Goal: Information Seeking & Learning: Learn about a topic

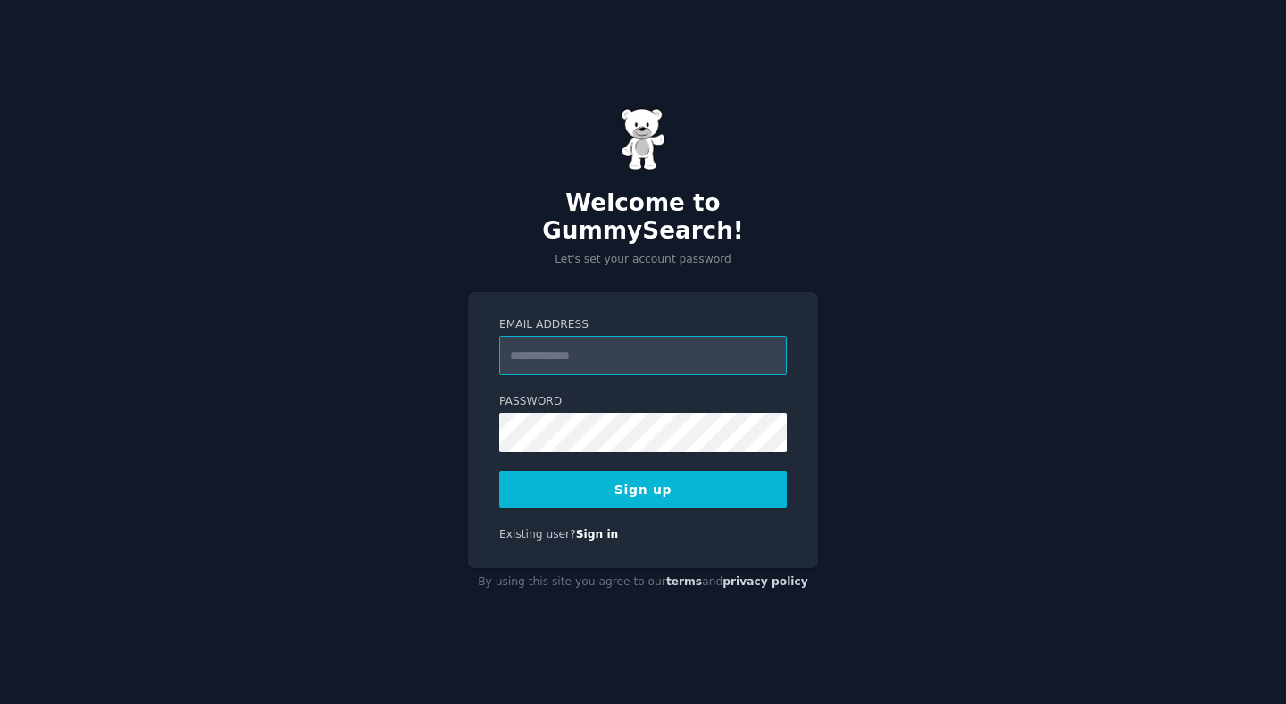
click at [656, 342] on input "Email Address" at bounding box center [643, 355] width 288 height 39
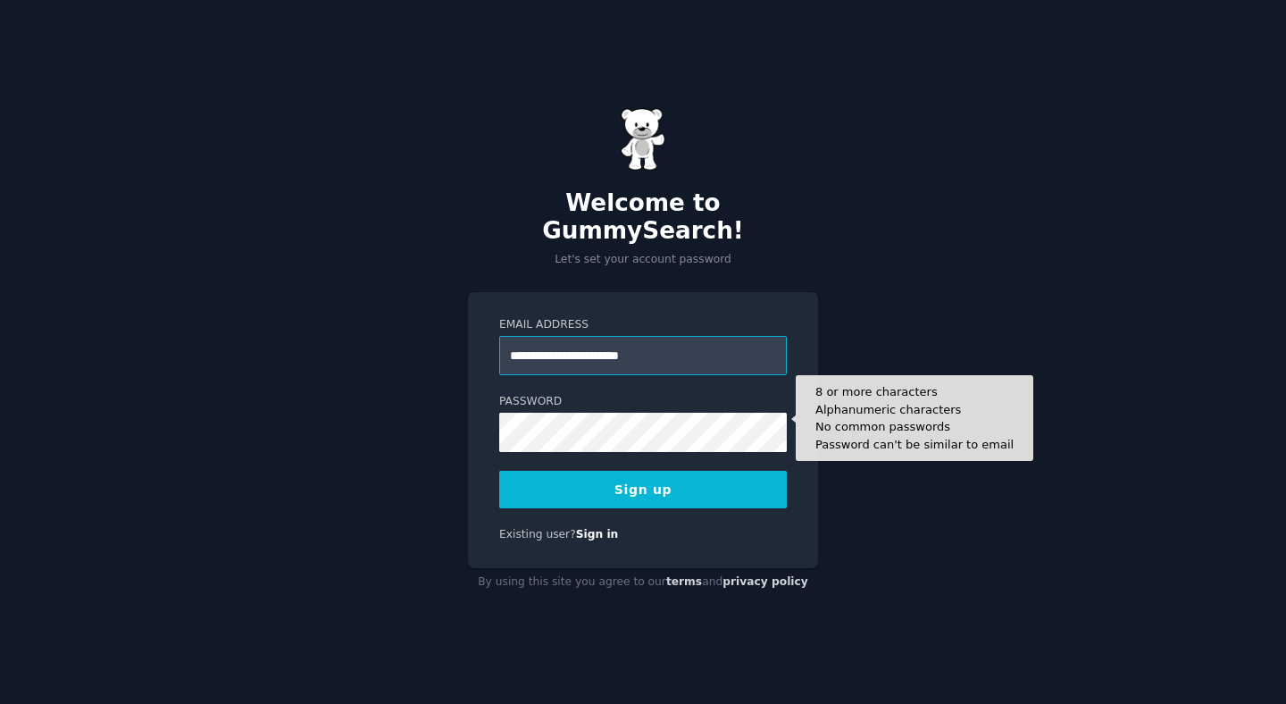
type input "**********"
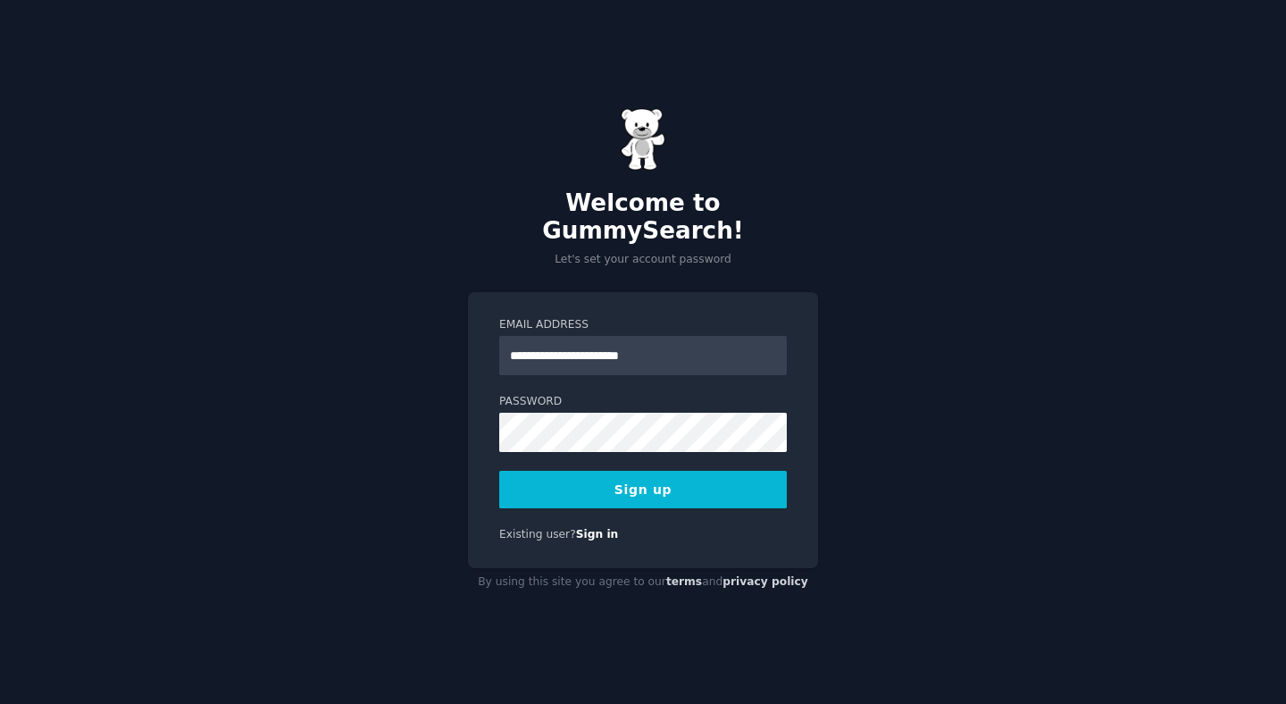
click at [645, 477] on button "Sign up" at bounding box center [643, 490] width 288 height 38
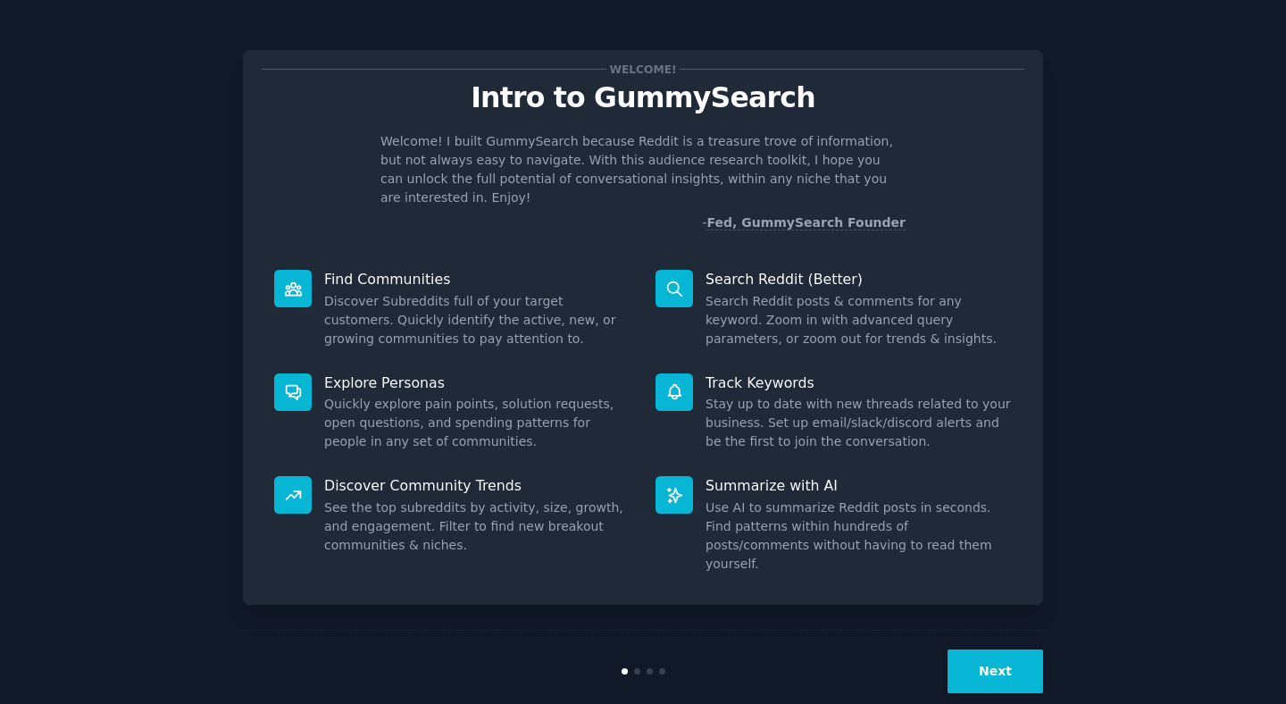
click at [1001, 649] on button "Next" at bounding box center [996, 671] width 96 height 44
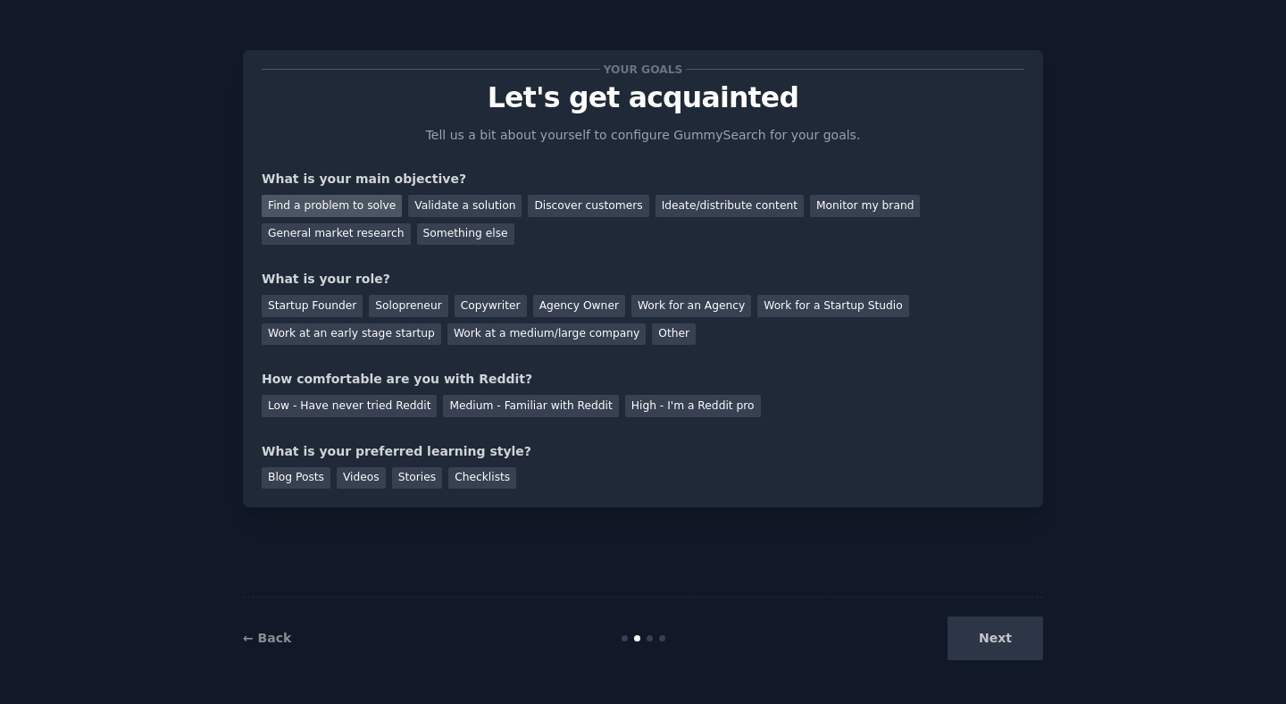
click at [360, 210] on div "Find a problem to solve" at bounding box center [332, 206] width 140 height 22
click at [590, 210] on div "Discover customers" at bounding box center [588, 206] width 121 height 22
click at [363, 205] on div "Find a problem to solve" at bounding box center [332, 206] width 140 height 22
click at [652, 329] on div "Other" at bounding box center [674, 334] width 44 height 22
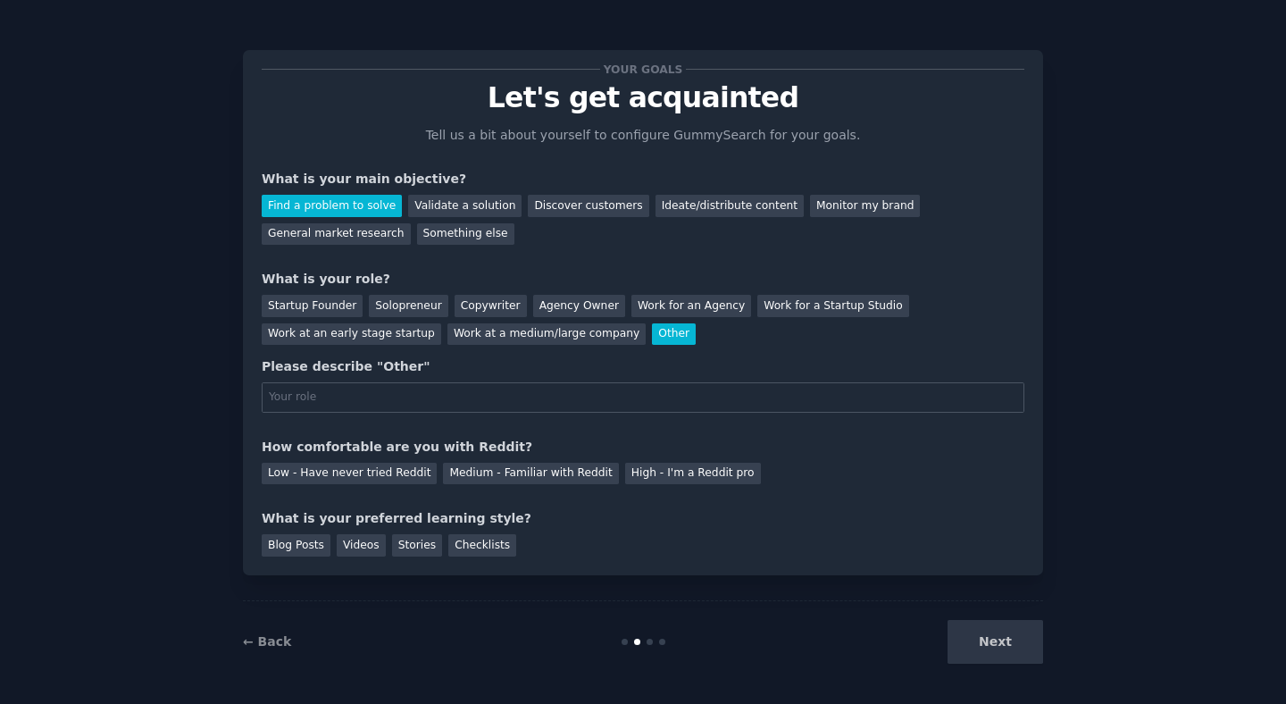
click at [439, 403] on input "text" at bounding box center [643, 397] width 763 height 30
type input "Developer"
click at [476, 470] on div "Medium - Familiar with Reddit" at bounding box center [530, 474] width 175 height 22
click at [405, 480] on div "Low - Have never tried Reddit" at bounding box center [349, 474] width 175 height 22
click at [513, 475] on div "Medium - Familiar with Reddit" at bounding box center [530, 474] width 175 height 22
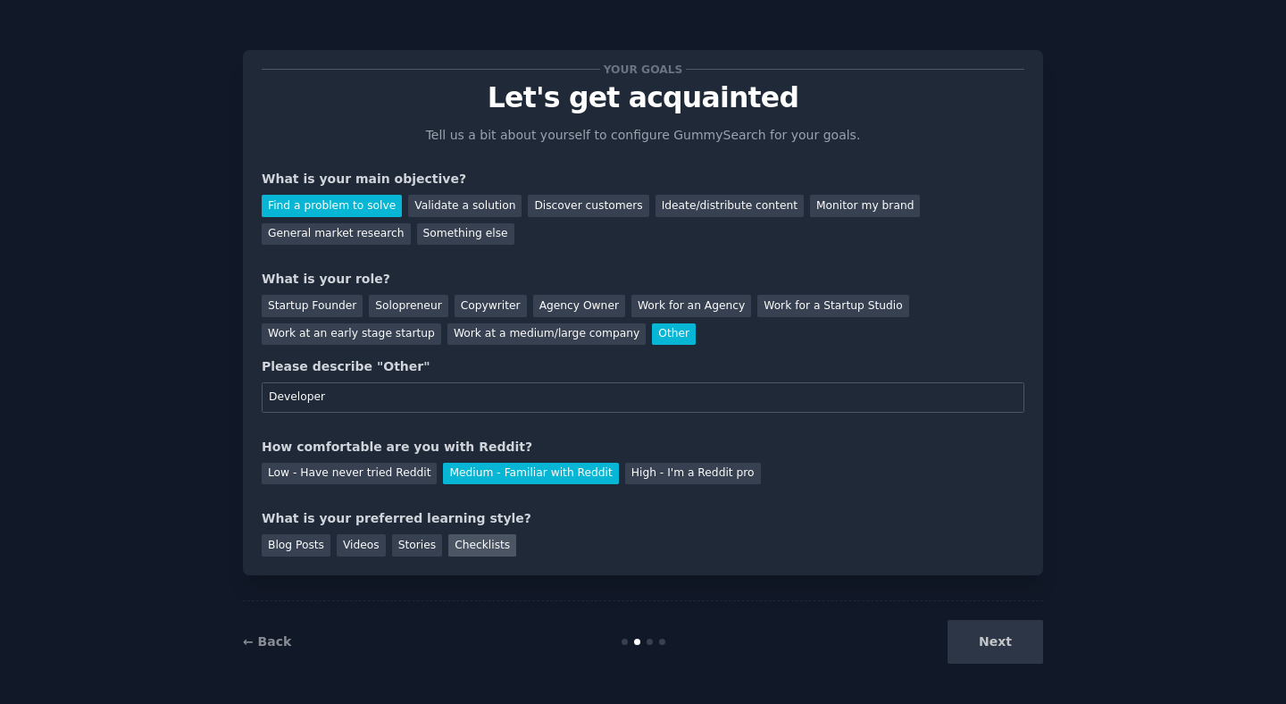
click at [471, 548] on div "Checklists" at bounding box center [482, 545] width 68 height 22
click at [409, 545] on div "Stories" at bounding box center [417, 545] width 50 height 22
click at [307, 553] on div "Blog Posts" at bounding box center [296, 545] width 69 height 22
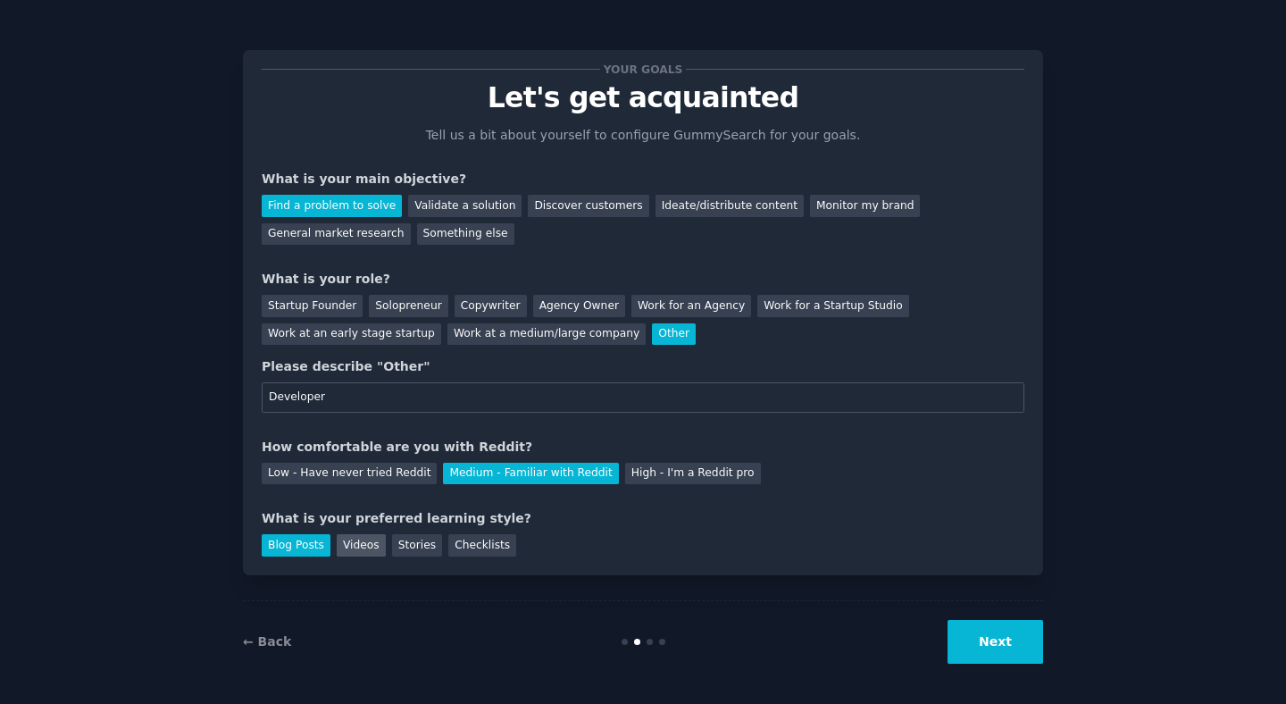
click at [365, 548] on div "Videos" at bounding box center [361, 545] width 49 height 22
click at [356, 543] on div "Videos" at bounding box center [361, 545] width 49 height 22
click at [983, 629] on button "Next" at bounding box center [996, 642] width 96 height 44
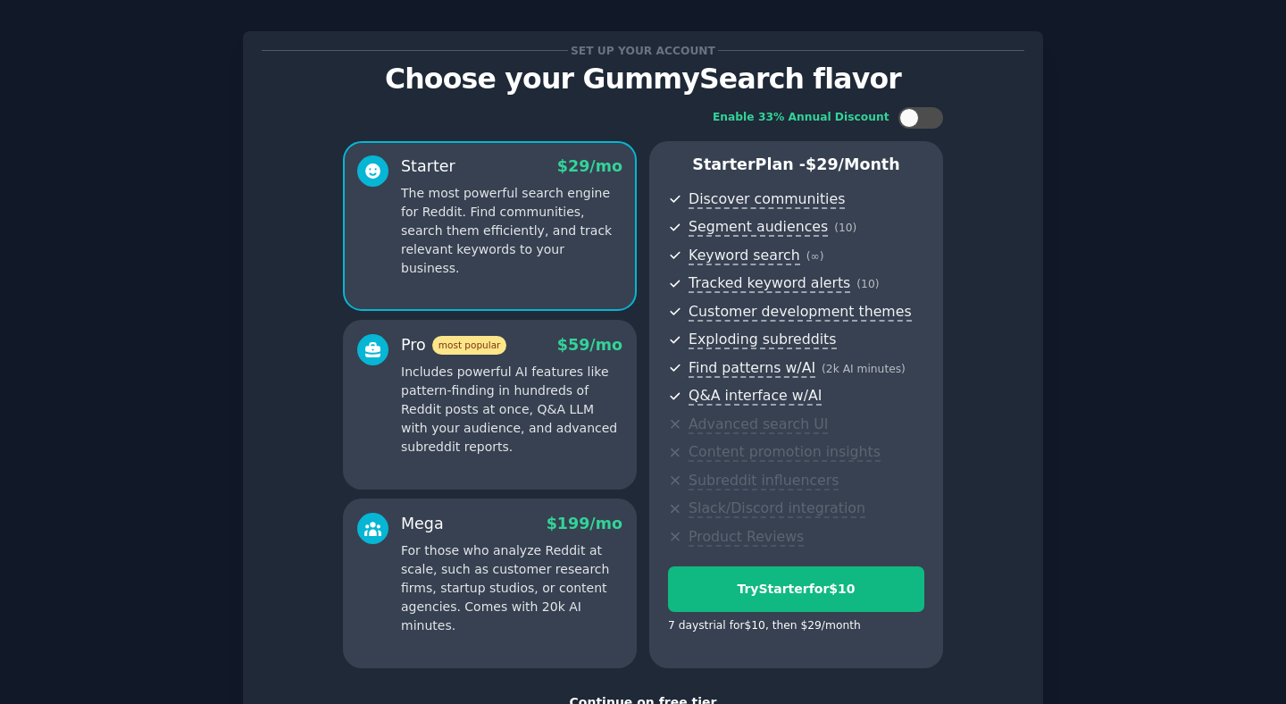
scroll to position [153, 0]
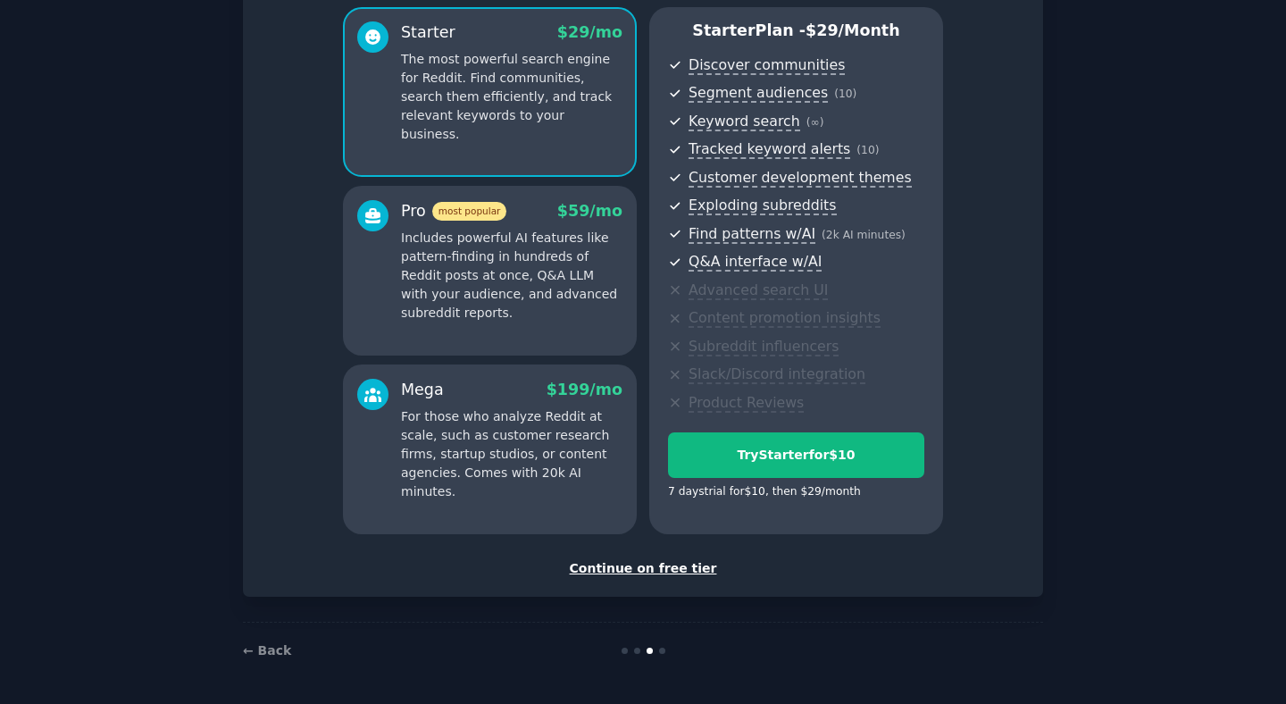
click at [664, 565] on div "Continue on free tier" at bounding box center [643, 568] width 763 height 19
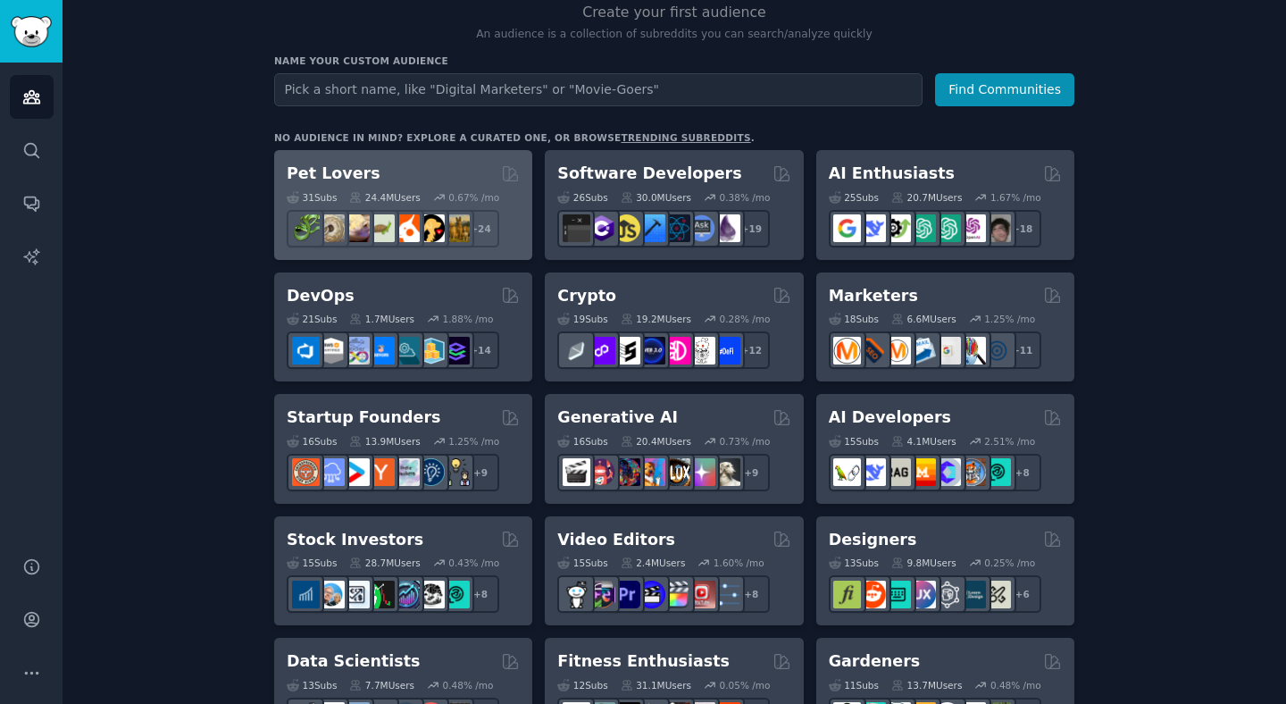
scroll to position [181, 0]
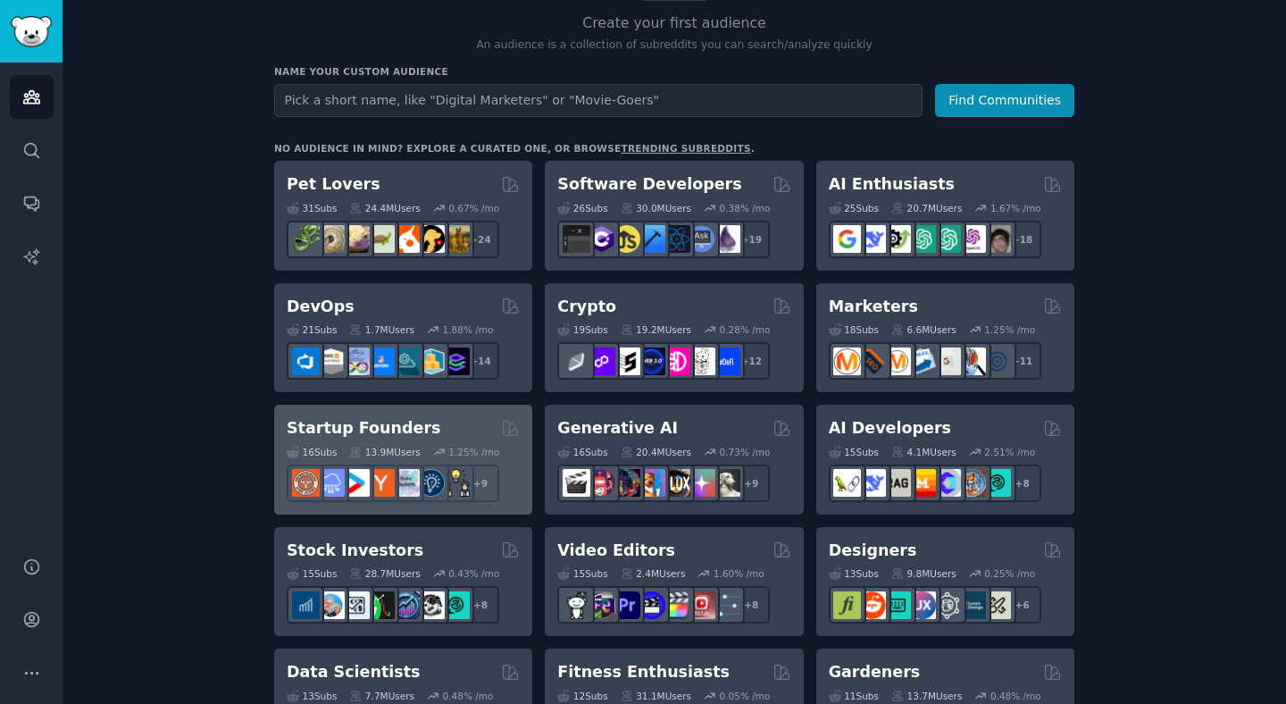
click at [390, 417] on h2 "Startup Founders" at bounding box center [364, 428] width 154 height 22
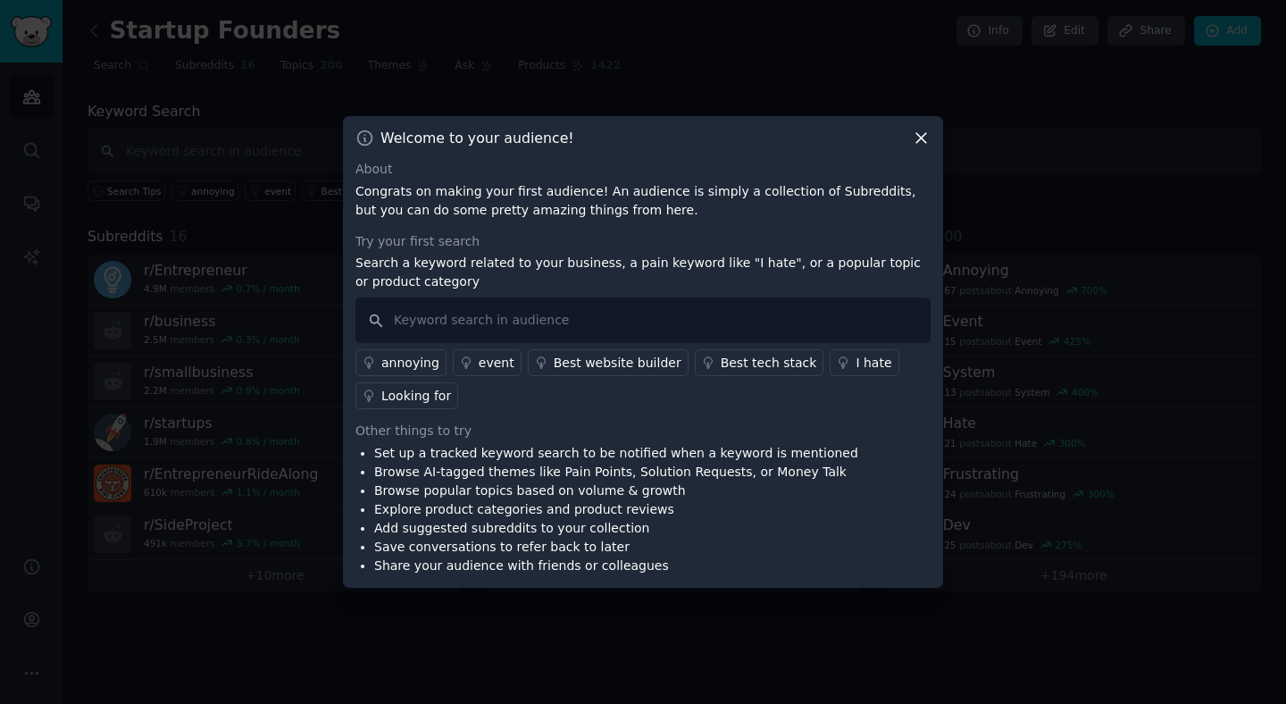
click at [924, 138] on icon at bounding box center [921, 138] width 19 height 19
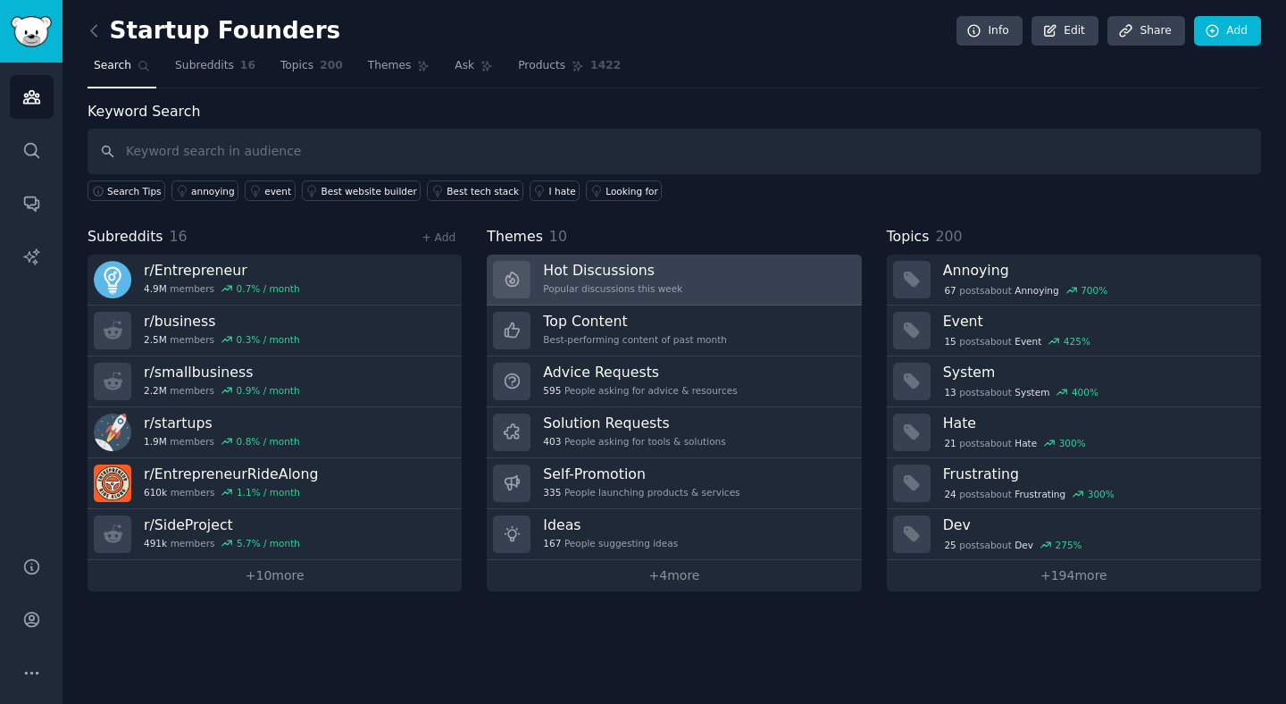
click at [624, 269] on h3 "Hot Discussions" at bounding box center [612, 270] width 139 height 19
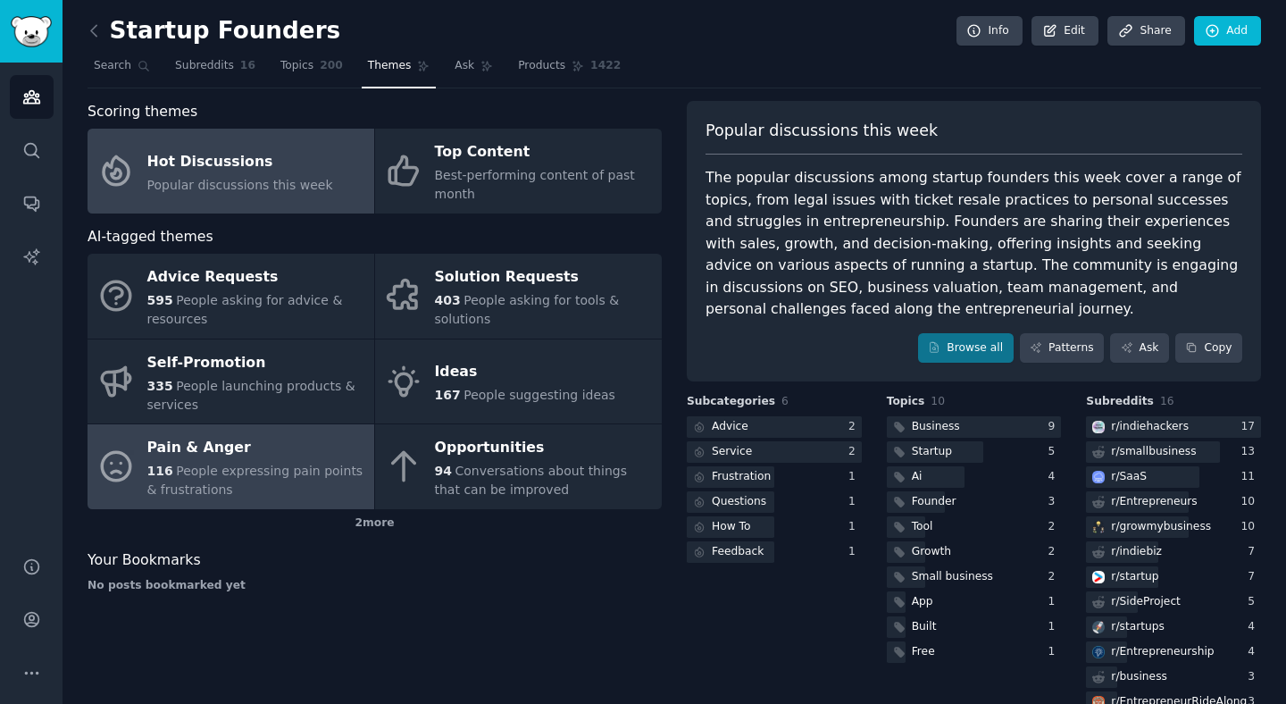
click at [258, 480] on div "116 People expressing pain points & frustrations" at bounding box center [256, 481] width 218 height 38
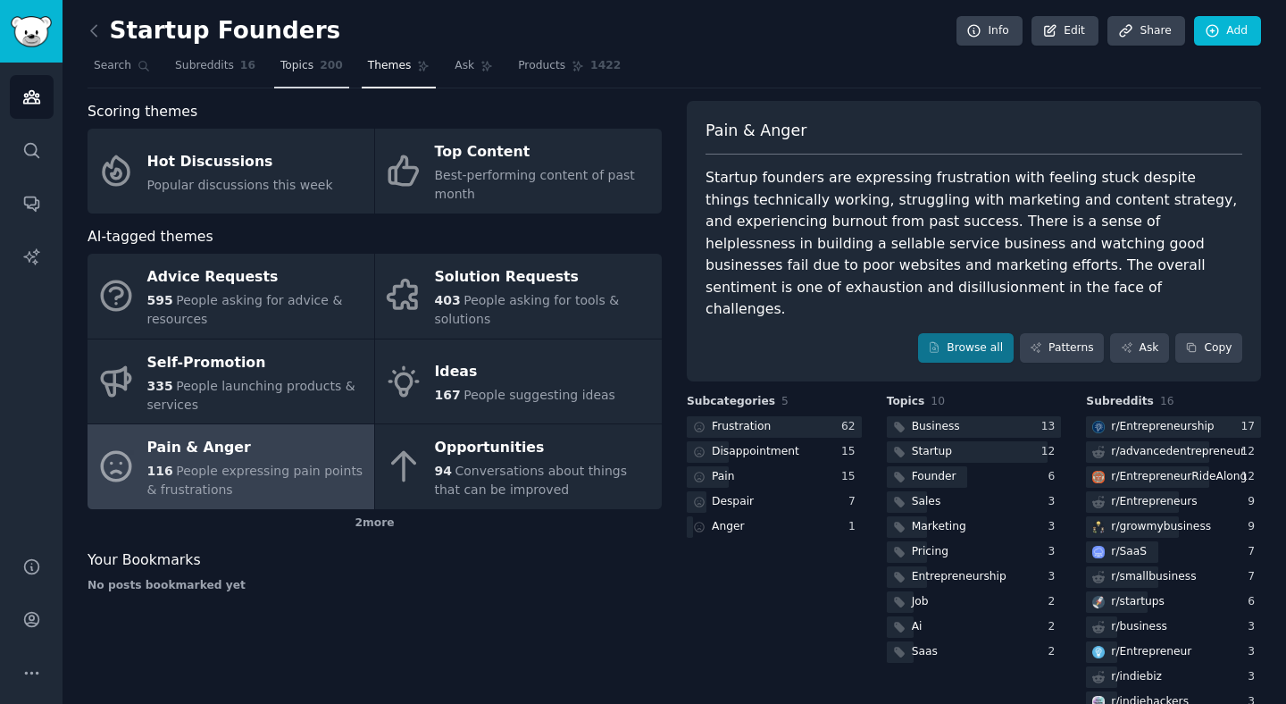
click at [299, 71] on span "Topics" at bounding box center [296, 66] width 33 height 16
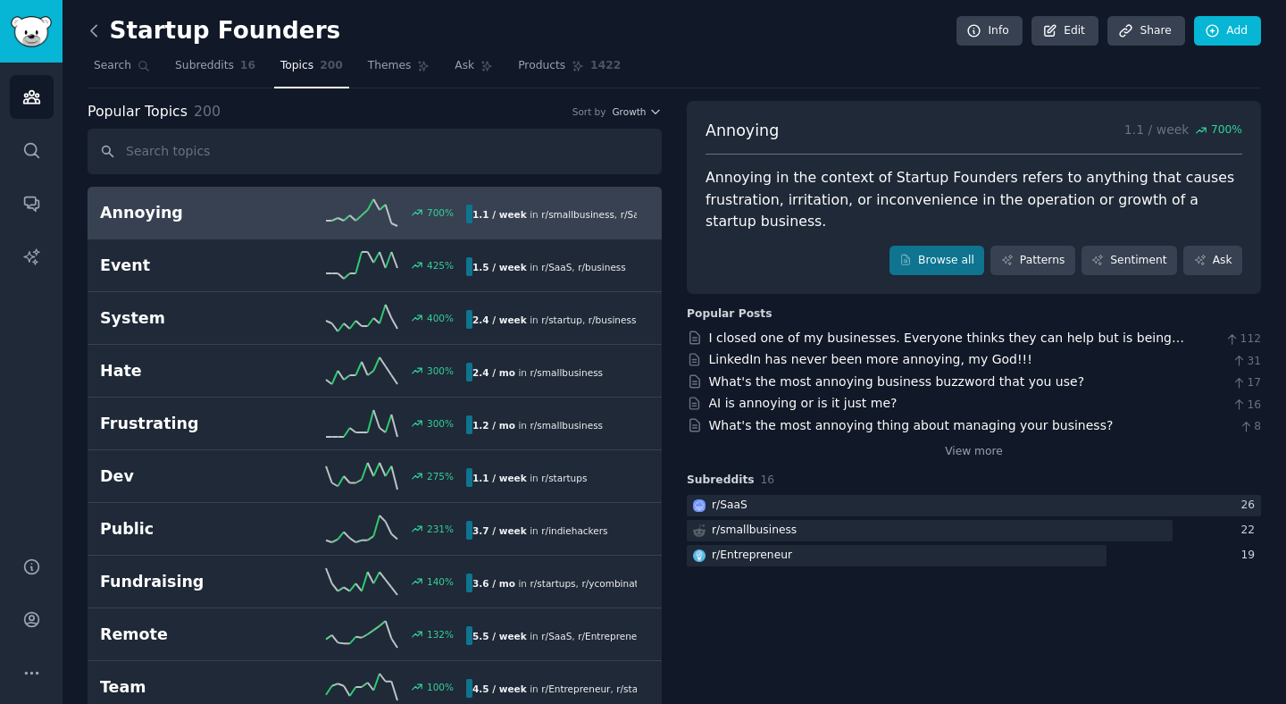
click at [98, 35] on icon at bounding box center [94, 30] width 19 height 19
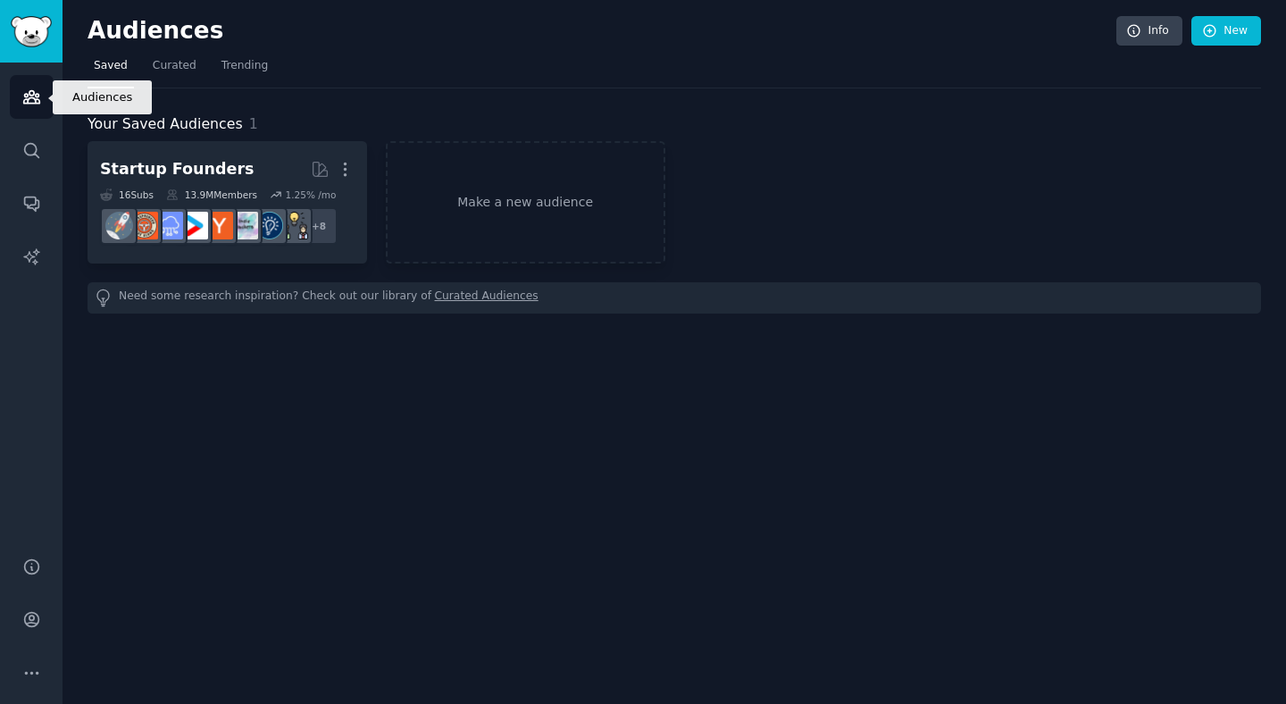
click at [31, 88] on icon "Sidebar" at bounding box center [31, 97] width 19 height 19
click at [27, 18] on img "Sidebar" at bounding box center [31, 31] width 41 height 31
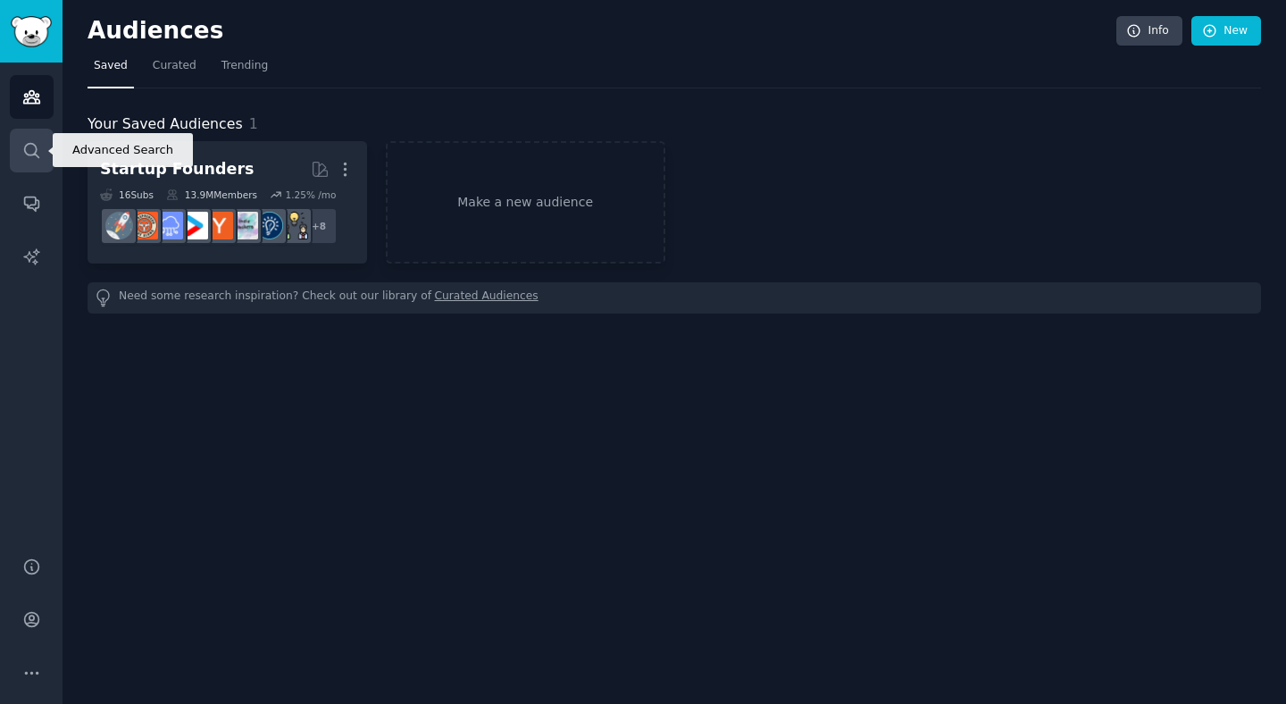
click at [33, 152] on icon "Sidebar" at bounding box center [31, 150] width 19 height 19
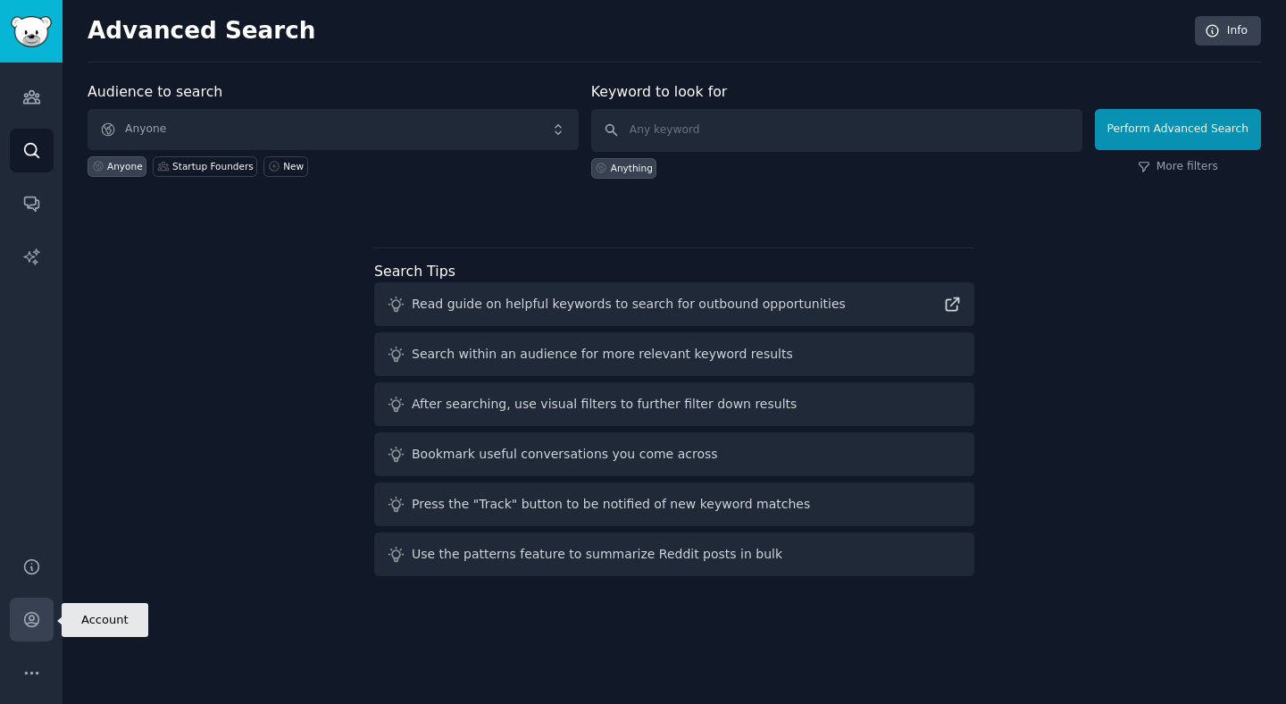
click at [28, 605] on link "Account" at bounding box center [32, 620] width 44 height 44
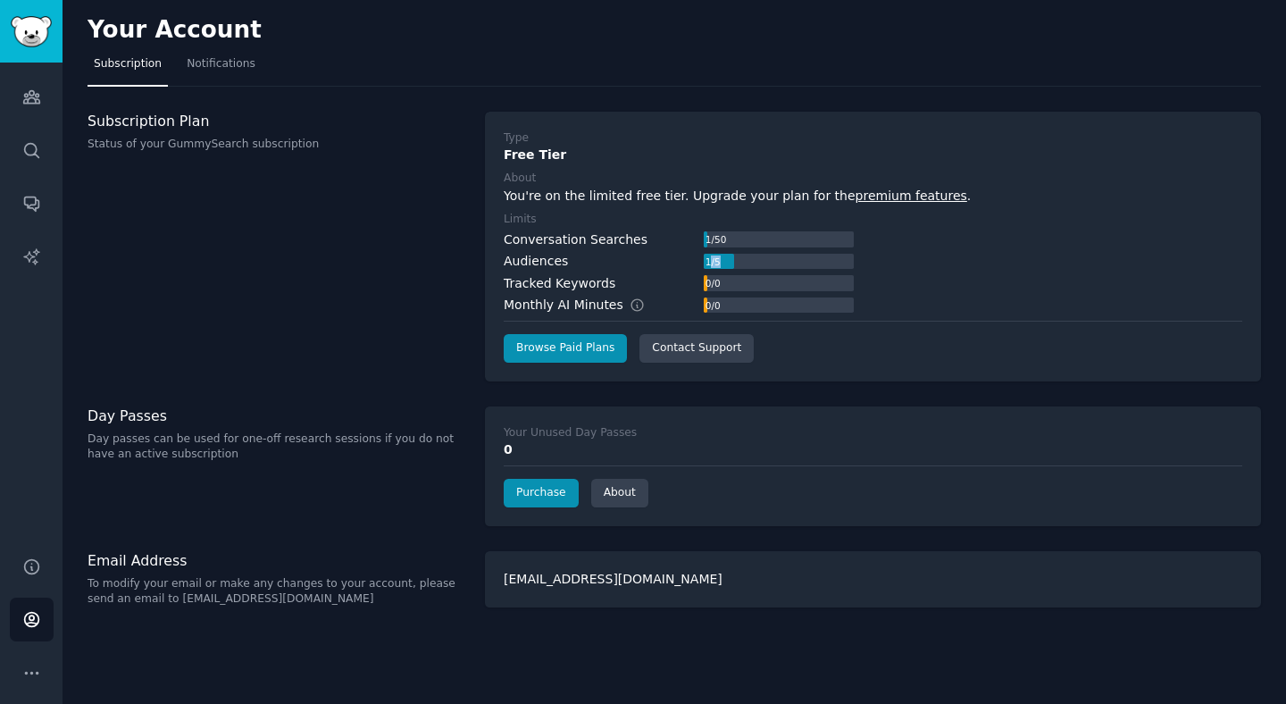
drag, startPoint x: 707, startPoint y: 264, endPoint x: 738, endPoint y: 262, distance: 30.4
click at [737, 262] on div "1 / 5" at bounding box center [779, 262] width 150 height 16
click at [264, 195] on div "Subscription Plan Status of your GummySearch subscription" at bounding box center [277, 247] width 379 height 270
click at [30, 89] on icon "Sidebar" at bounding box center [31, 97] width 19 height 19
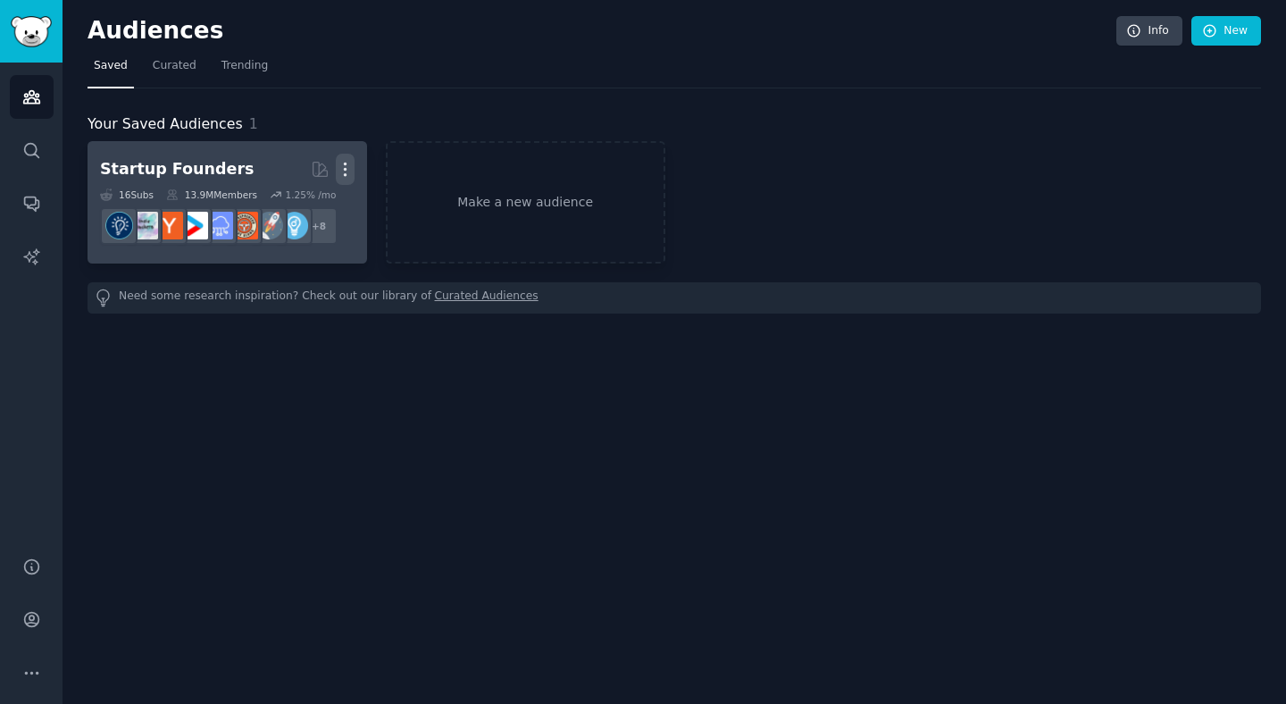
click at [349, 170] on icon "button" at bounding box center [345, 169] width 19 height 19
click at [301, 206] on p "Delete" at bounding box center [296, 206] width 41 height 19
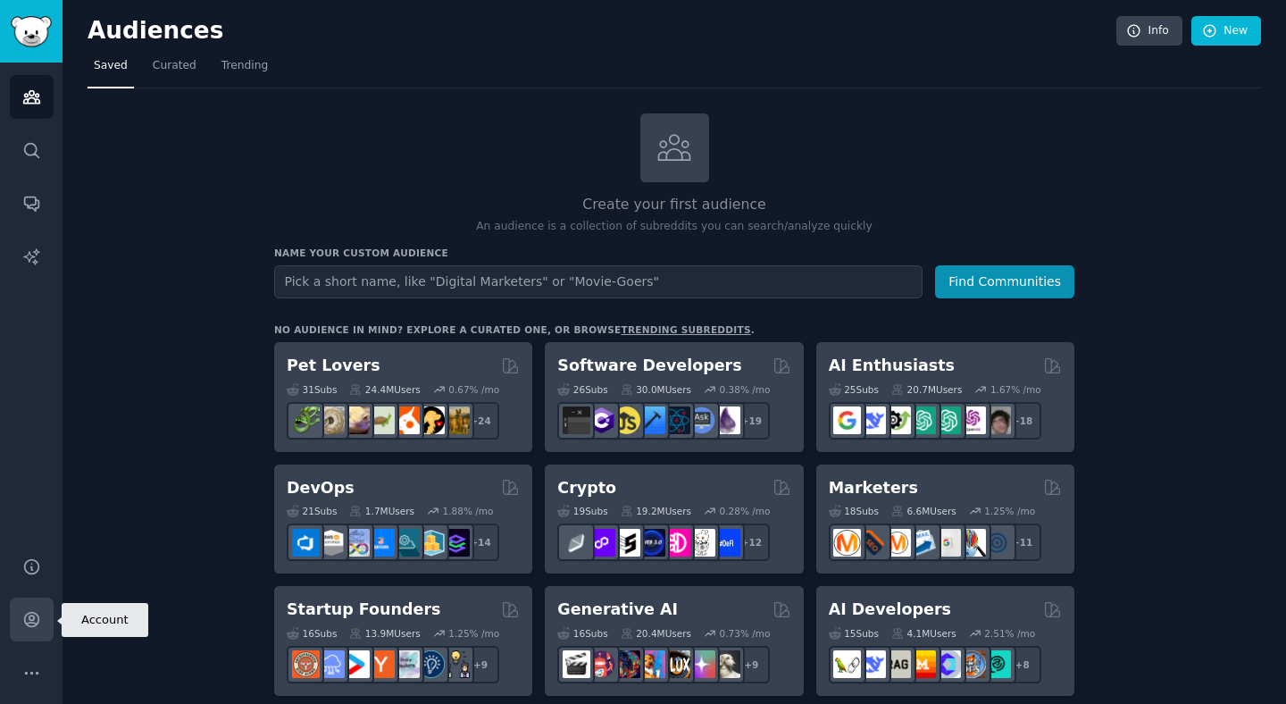
click at [22, 619] on icon "Sidebar" at bounding box center [31, 619] width 19 height 19
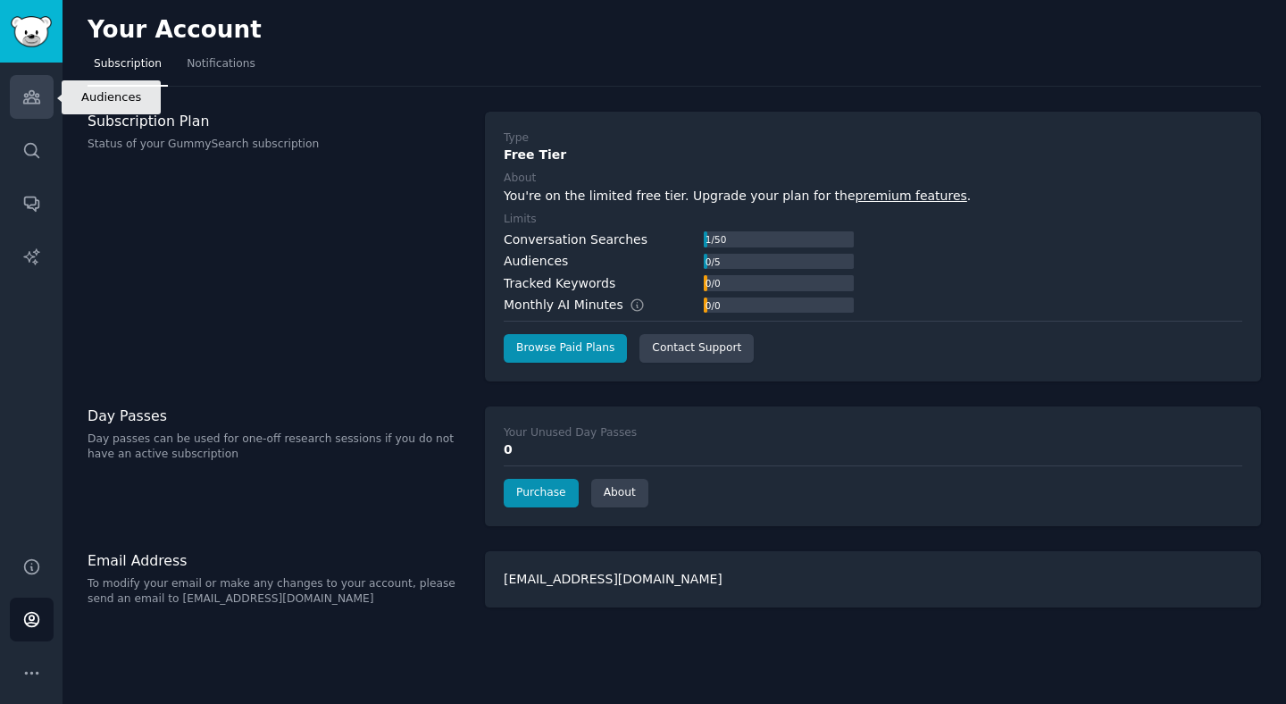
click at [30, 95] on icon "Sidebar" at bounding box center [31, 97] width 16 height 13
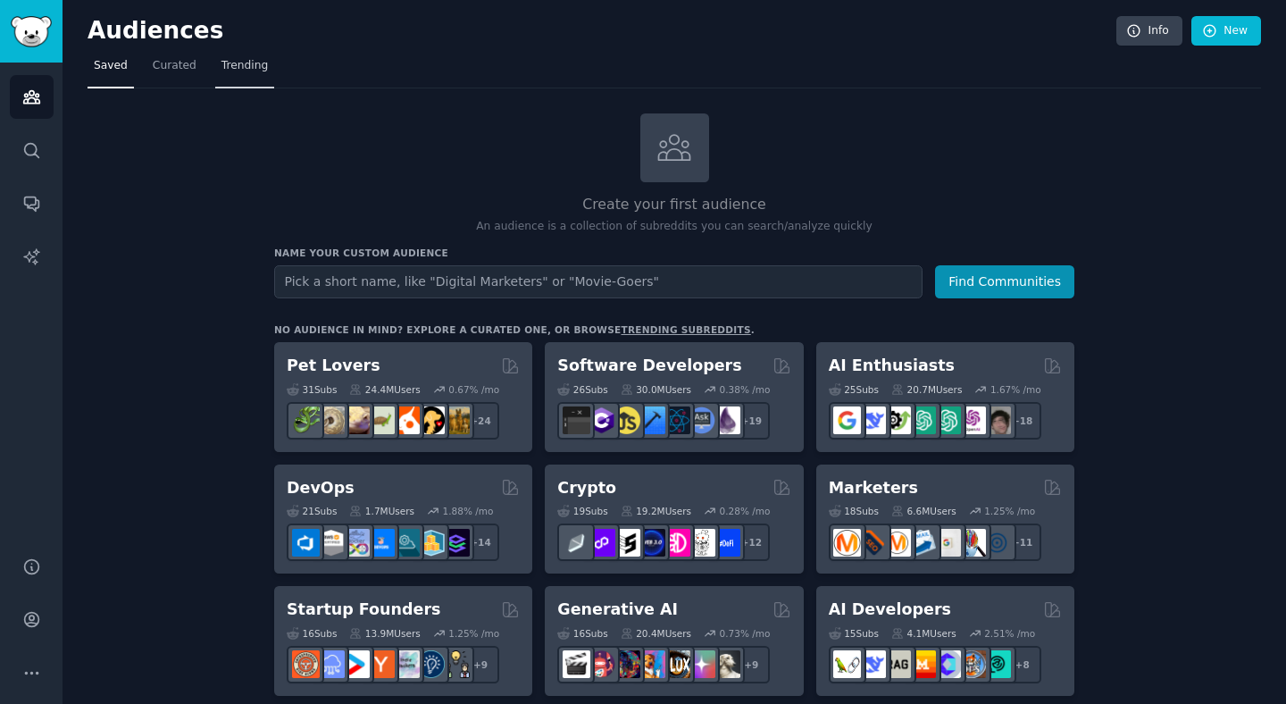
click at [242, 69] on span "Trending" at bounding box center [245, 66] width 46 height 16
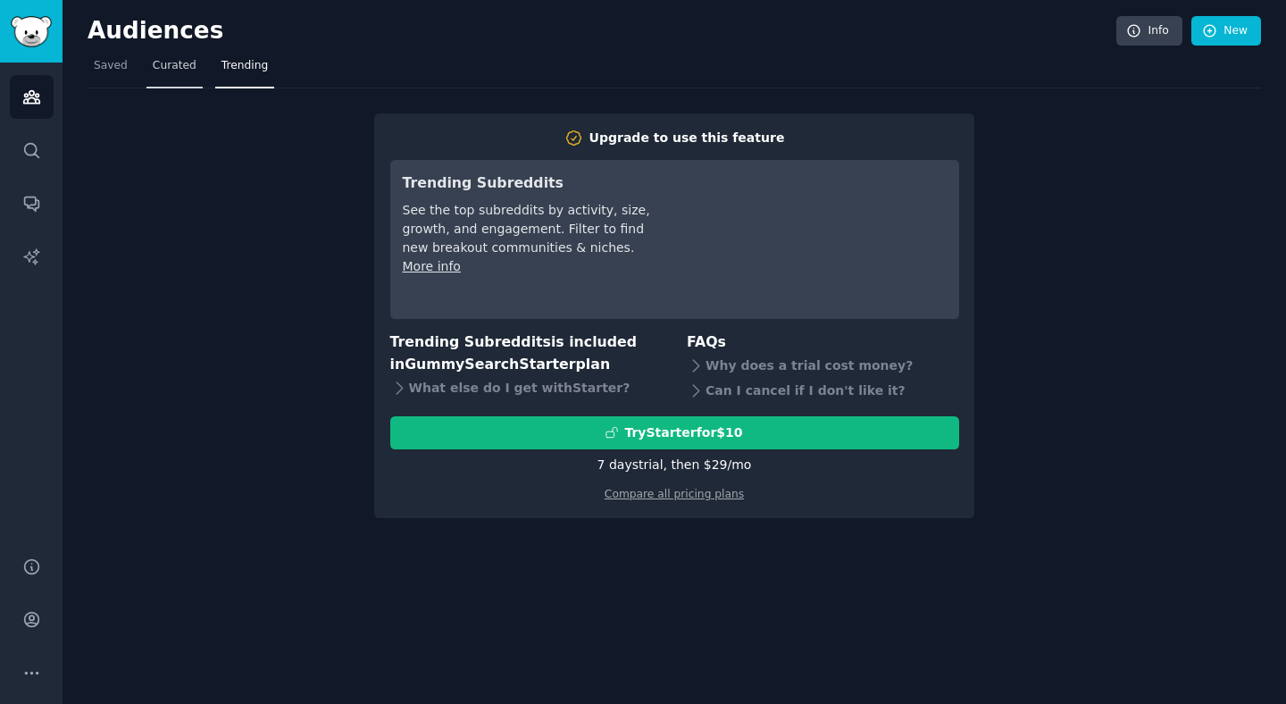
click at [179, 67] on span "Curated" at bounding box center [175, 66] width 44 height 16
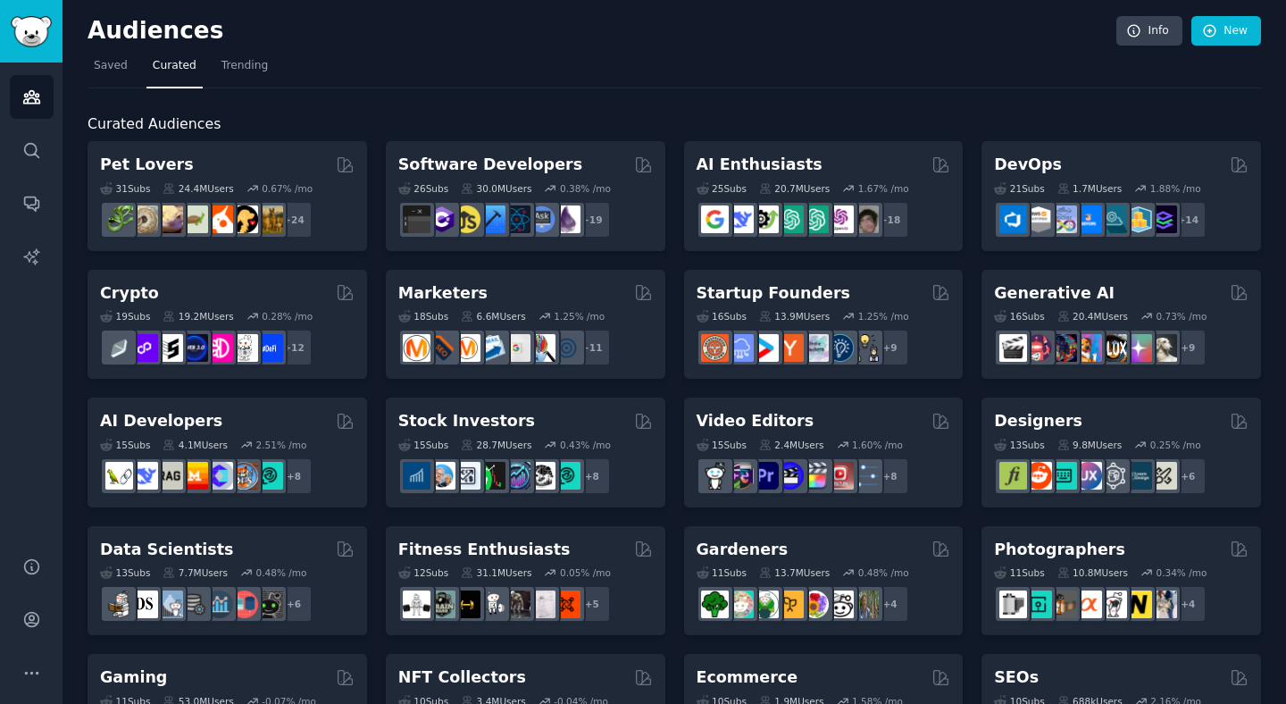
scroll to position [725, 0]
